Goal: Task Accomplishment & Management: Manage account settings

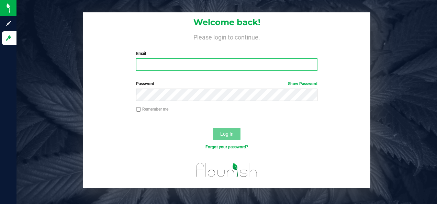
type input "[PERSON_NAME][EMAIL_ADDRESS][DOMAIN_NAME]"
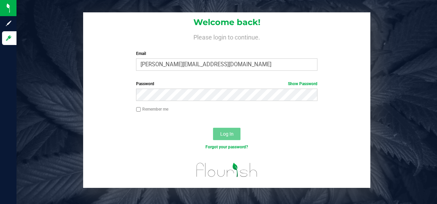
click at [223, 135] on span "Log In" at bounding box center [226, 133] width 13 height 5
